Goal: Navigation & Orientation: Find specific page/section

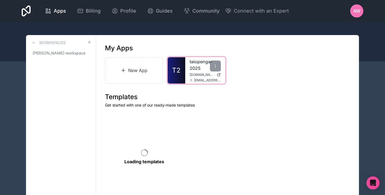
click at [189, 75] on div "taiopenga-2025 [DOMAIN_NAME] [EMAIL_ADDRESS][DOMAIN_NAME]" at bounding box center [205, 70] width 40 height 26
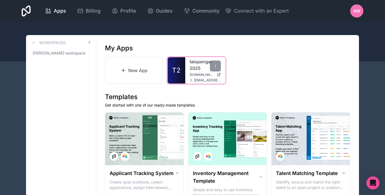
click at [174, 77] on link "T2" at bounding box center [177, 70] width 18 height 26
click at [189, 65] on div "taiopenga-2025 [DOMAIN_NAME] [EMAIL_ADDRESS][DOMAIN_NAME]" at bounding box center [205, 70] width 40 height 26
click at [201, 63] on link "taiopenga-2025" at bounding box center [205, 64] width 31 height 13
